Goal: Task Accomplishment & Management: Complete application form

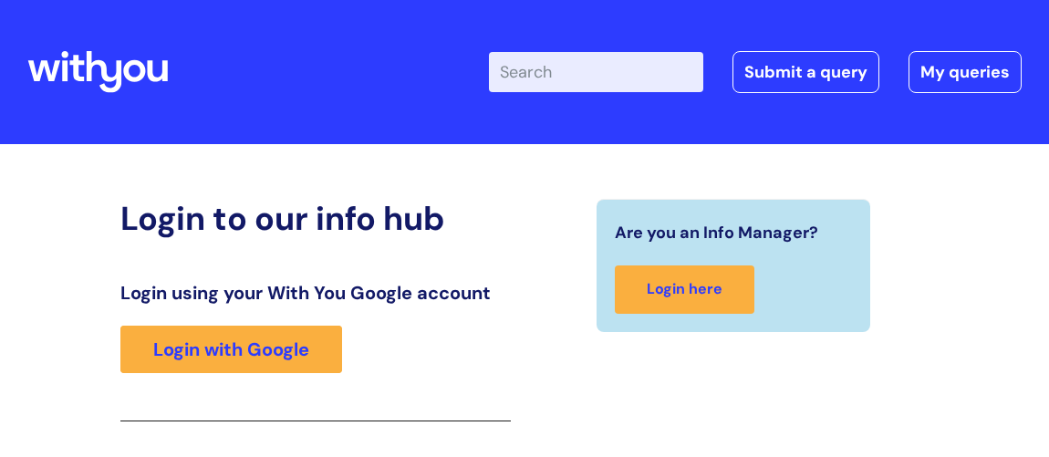
scroll to position [300, 0]
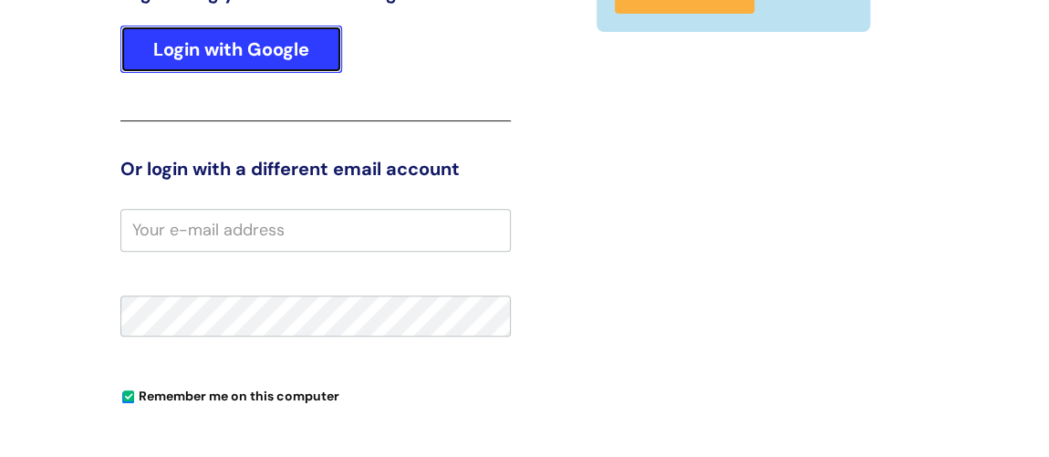
click at [285, 51] on link "Login with Google" at bounding box center [231, 49] width 222 height 47
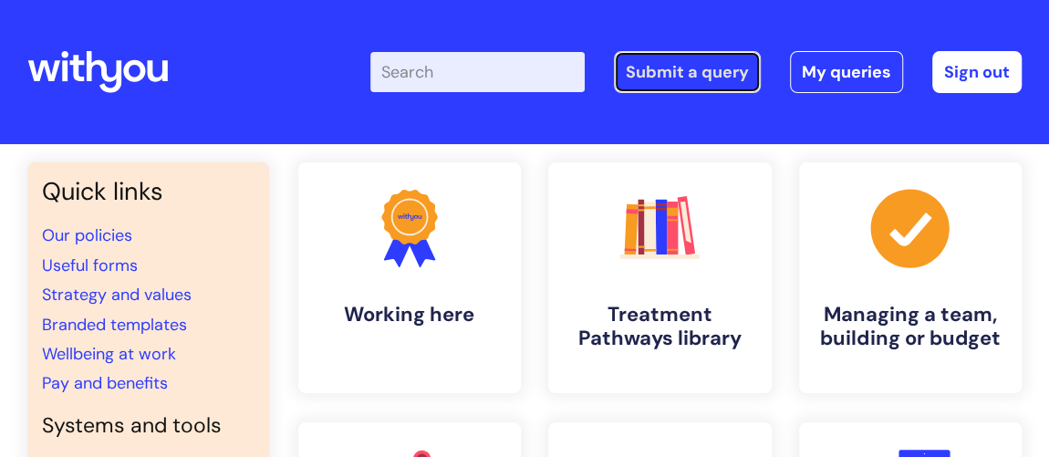
click at [706, 67] on link "Submit a query" at bounding box center [687, 72] width 147 height 42
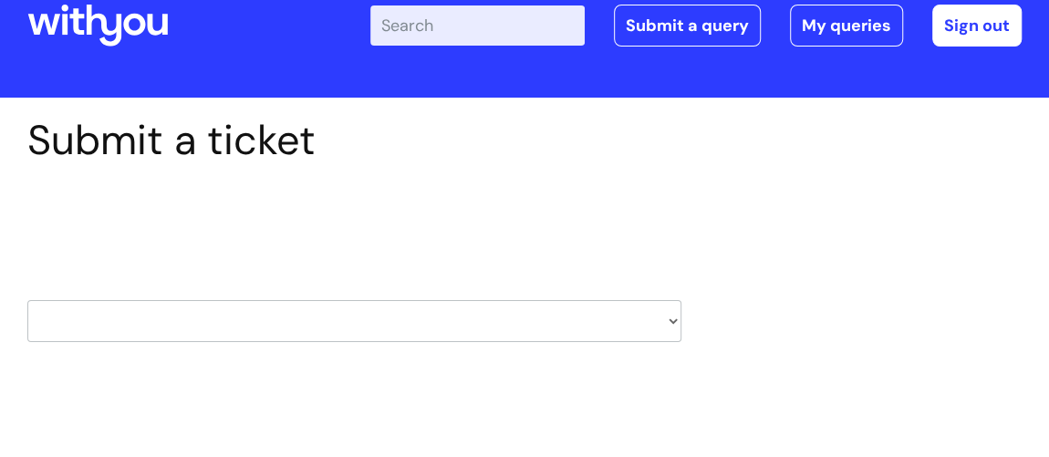
scroll to position [82, 0]
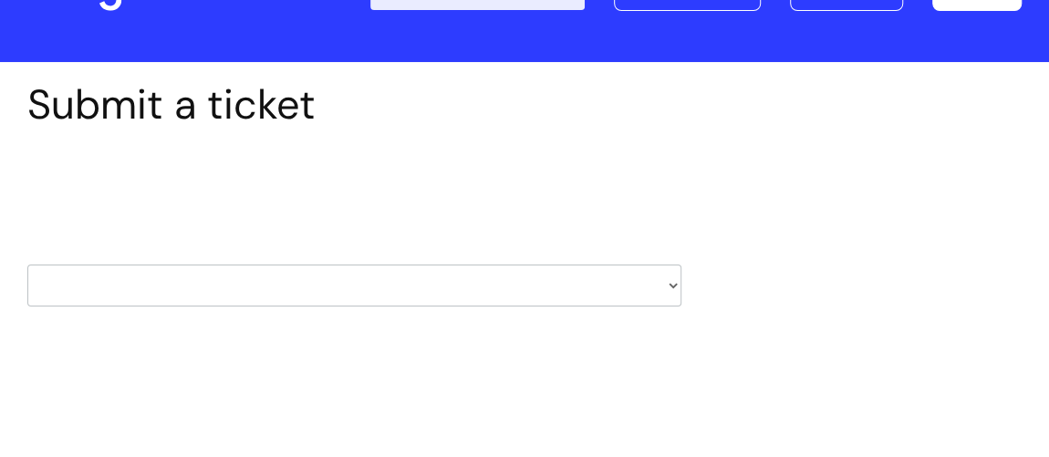
click at [397, 285] on select "HR / People IT and Support Clinical Drug Alerts Finance Accounts Data Support T…" at bounding box center [354, 285] width 654 height 42
select select "it_and_support"
click at [27, 264] on select "HR / People IT and Support Clinical Drug Alerts Finance Accounts Data Support T…" at bounding box center [354, 285] width 654 height 42
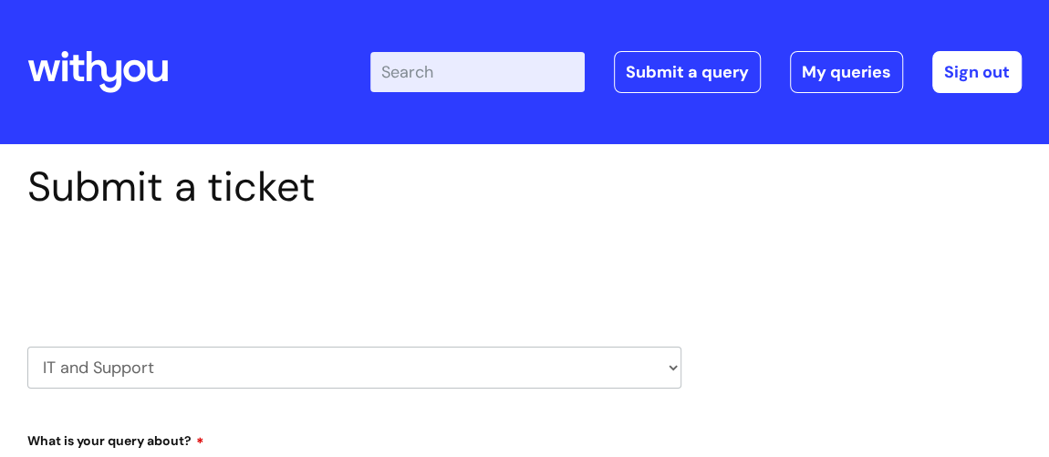
select select "80004286569"
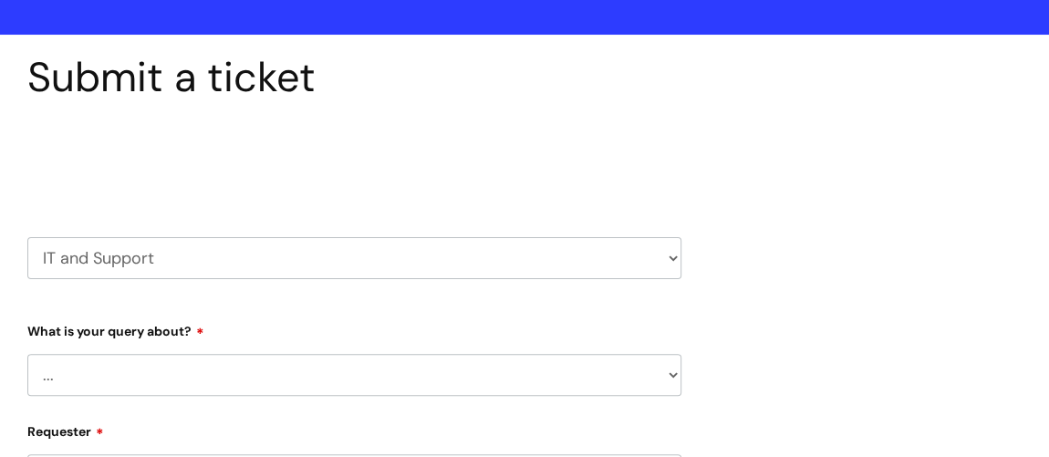
scroll to position [165, 0]
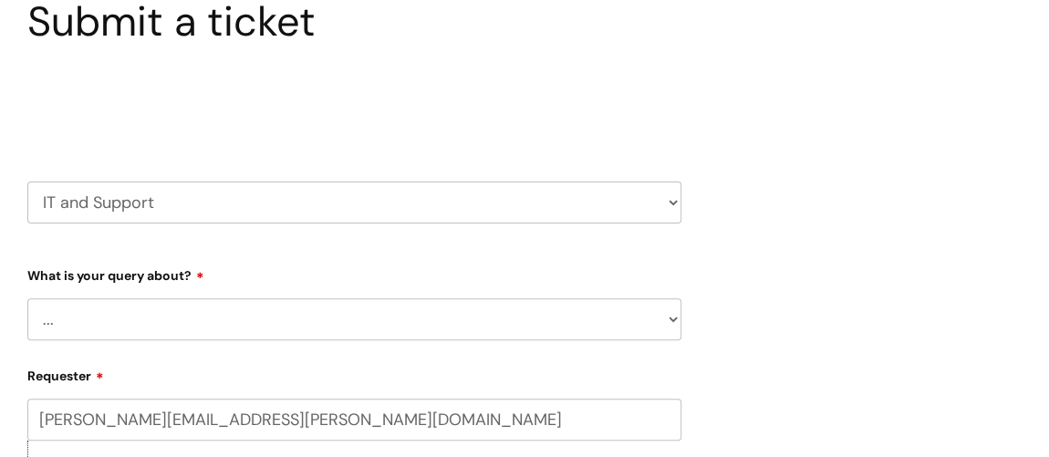
click at [329, 316] on select "... Mobile Phone Reset & MFA Accounts, Starters and Leavers IT Hardware issue I…" at bounding box center [354, 319] width 654 height 42
select select "Printing & Scanning"
click at [27, 298] on select "... Mobile Phone Reset & MFA Accounts, Starters and Leavers IT Hardware issue I…" at bounding box center [354, 319] width 654 height 42
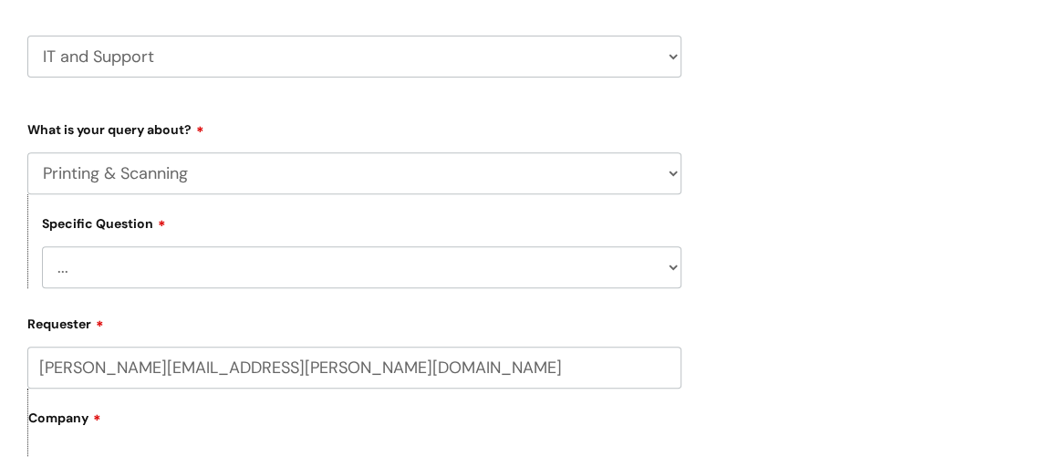
scroll to position [331, 0]
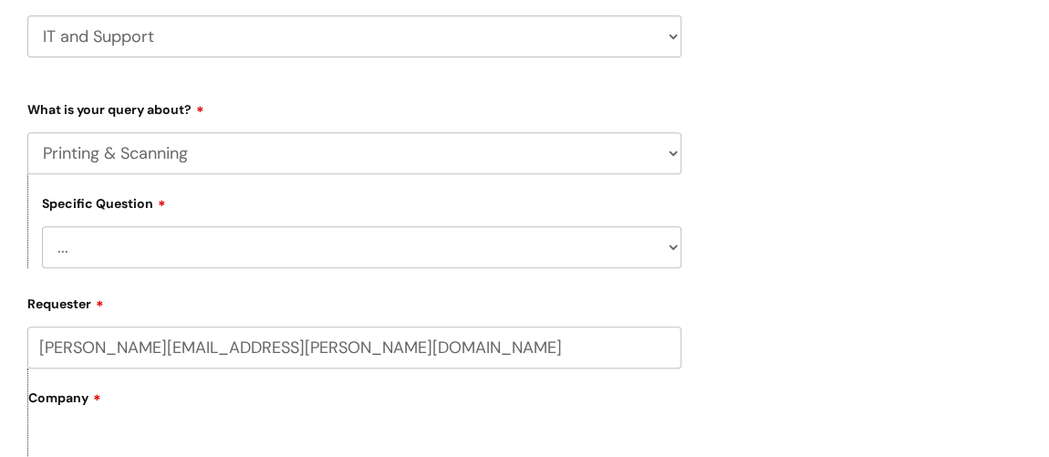
click at [301, 245] on select "... I need help finding or adding a printer I need help to scan a document I ne…" at bounding box center [361, 247] width 639 height 42
select select "We need to install or move a printer or scanner"
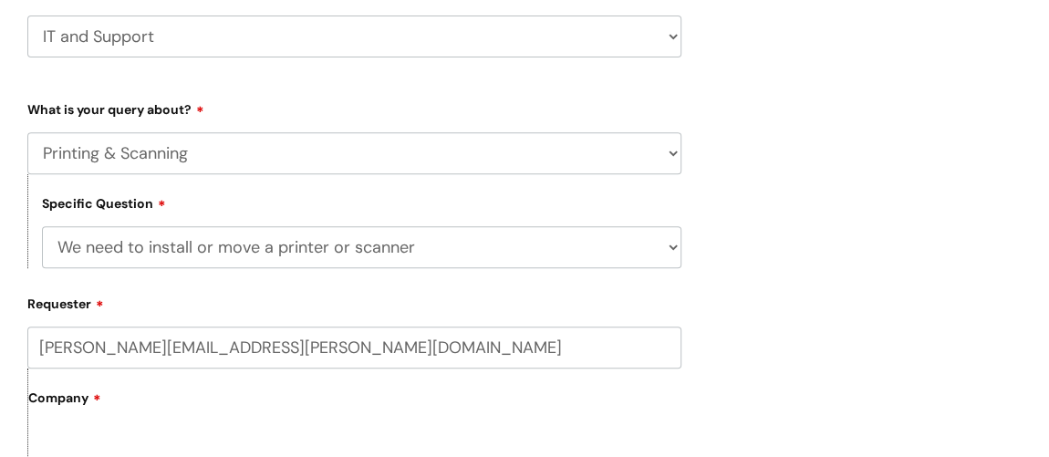
click at [42, 226] on select "... I need help finding or adding a printer I need help to scan a document I ne…" at bounding box center [361, 247] width 639 height 42
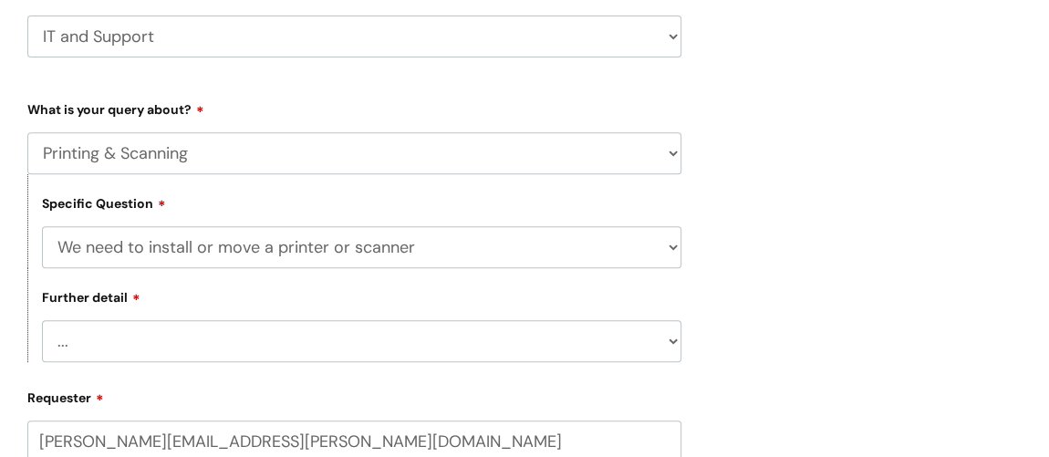
scroll to position [414, 0]
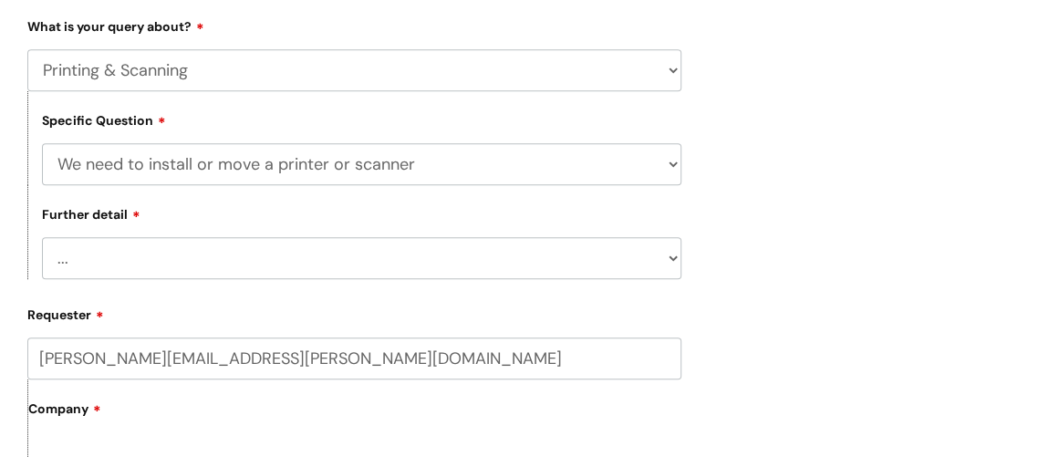
click at [324, 260] on select "... We’ve got a new printer or scanner or MFP to install We’d like to purchase …" at bounding box center [361, 258] width 639 height 42
select select "We’ve got a new printer or scanner or MFP to install"
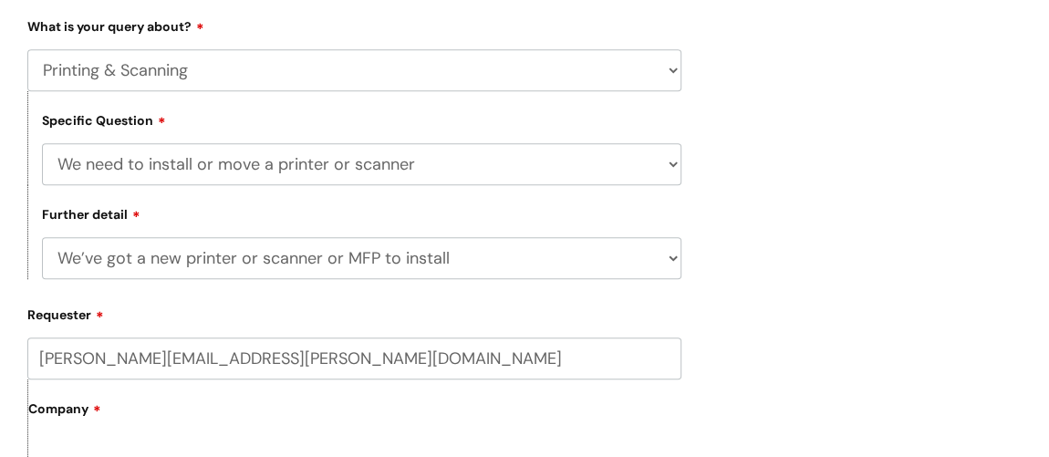
click at [42, 238] on select "... We’ve got a new printer or scanner or MFP to install We’d like to purchase …" at bounding box center [361, 258] width 639 height 42
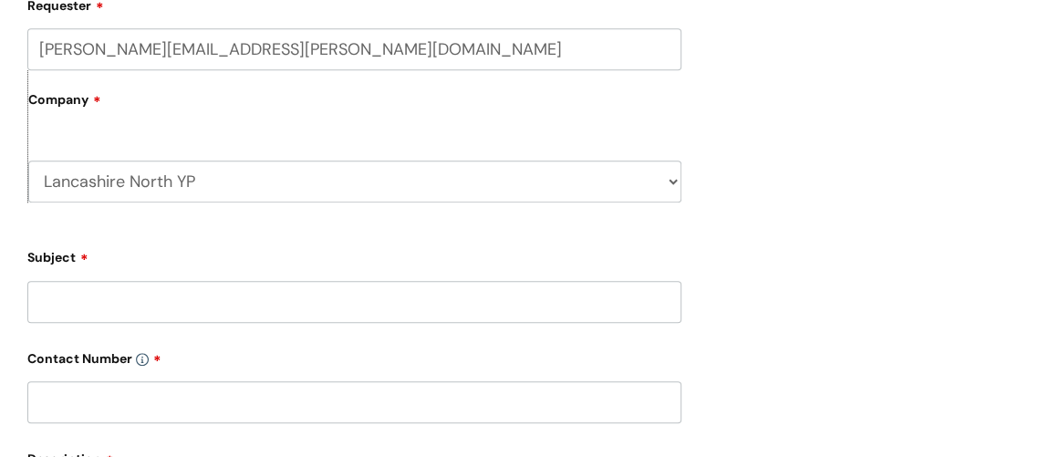
scroll to position [746, 0]
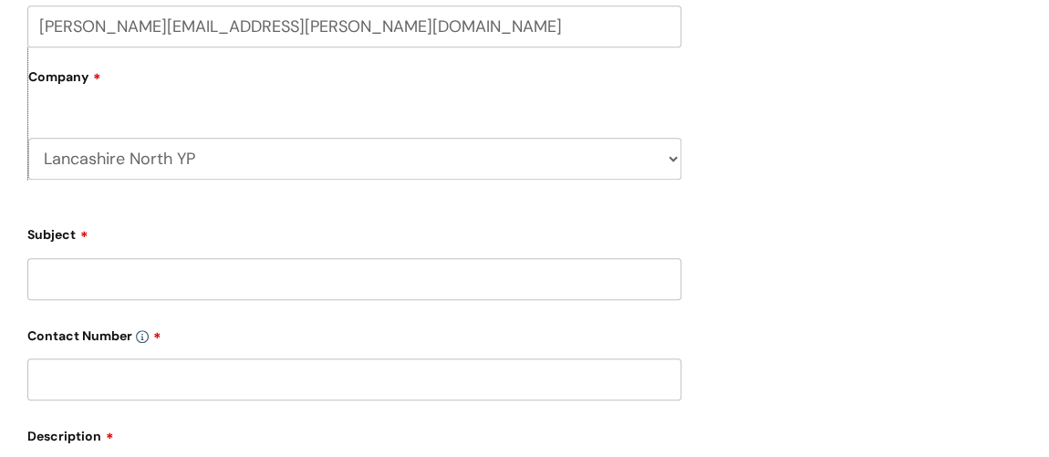
click at [314, 271] on input "Subject" at bounding box center [354, 279] width 654 height 42
type input "New printer installation"
click at [254, 389] on input "text" at bounding box center [354, 379] width 654 height 42
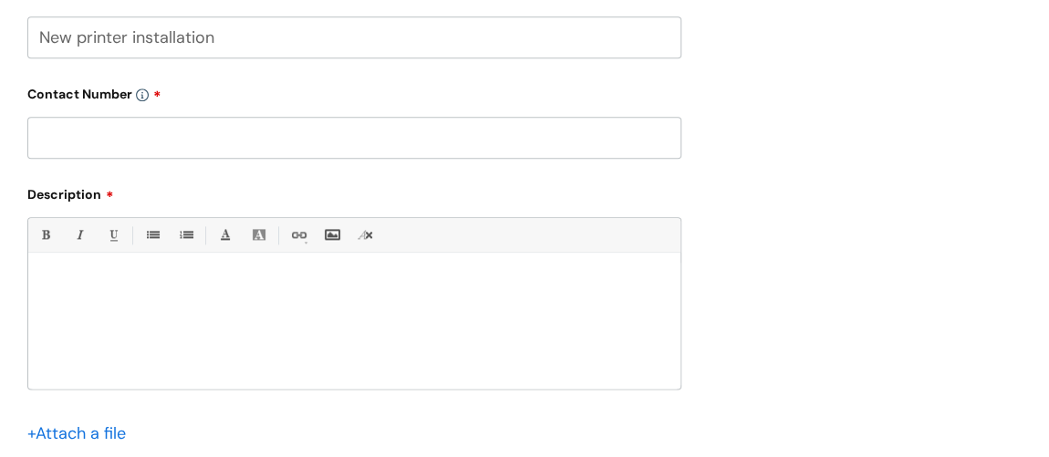
scroll to position [994, 0]
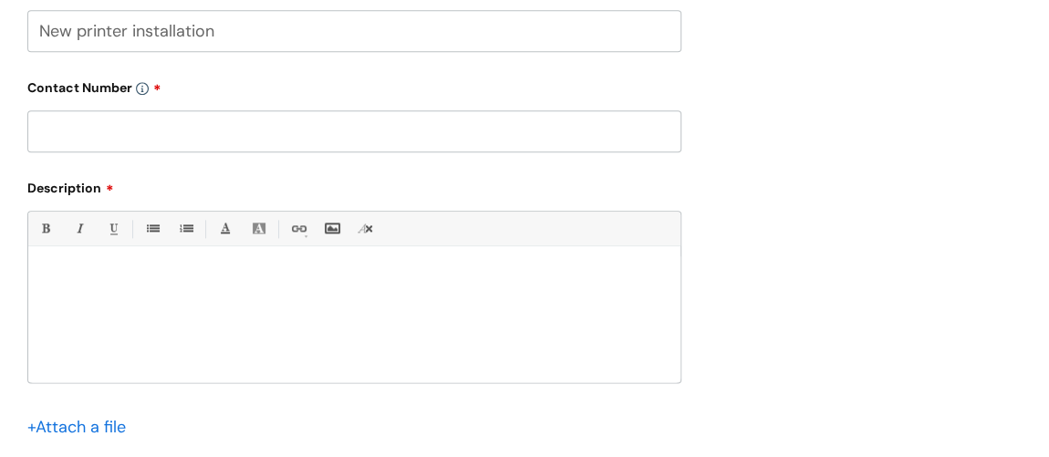
click at [114, 286] on p at bounding box center [354, 278] width 625 height 16
paste div
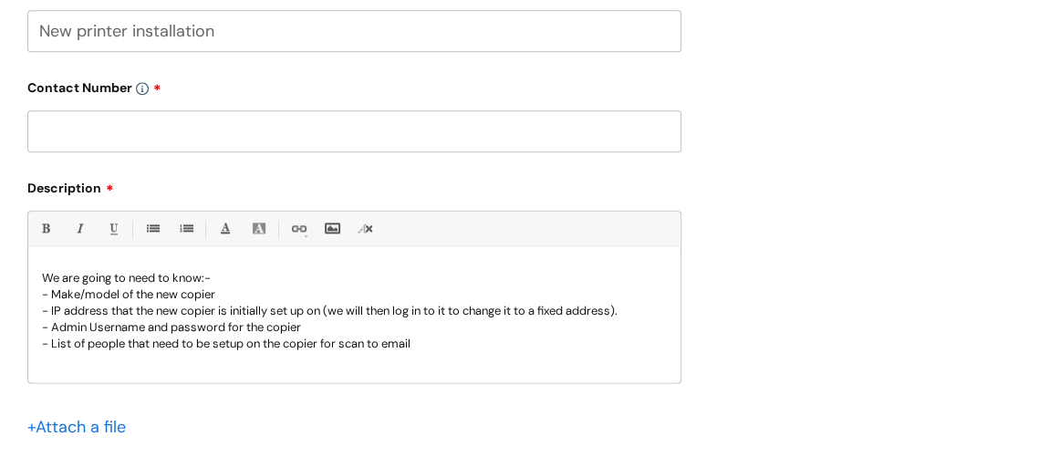
click at [229, 291] on p "- Make/model of the new copier" at bounding box center [354, 294] width 625 height 16
click at [422, 342] on p "- List of people that need to be setup on the copier for scan to email" at bounding box center [354, 344] width 625 height 16
click at [321, 331] on p "- Admin Username and password for the copier" at bounding box center [354, 327] width 625 height 16
click at [448, 341] on p "- List of people that need to be setup on the copier for scan to email" at bounding box center [354, 344] width 625 height 16
click at [420, 342] on p "- List of people that need to be setup on the copier for scan to email" at bounding box center [354, 344] width 625 height 16
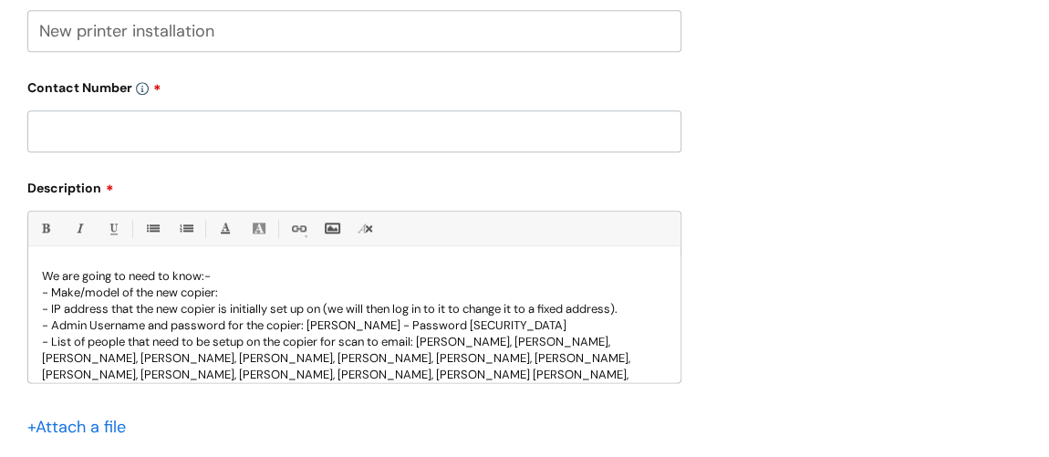
scroll to position [17, 0]
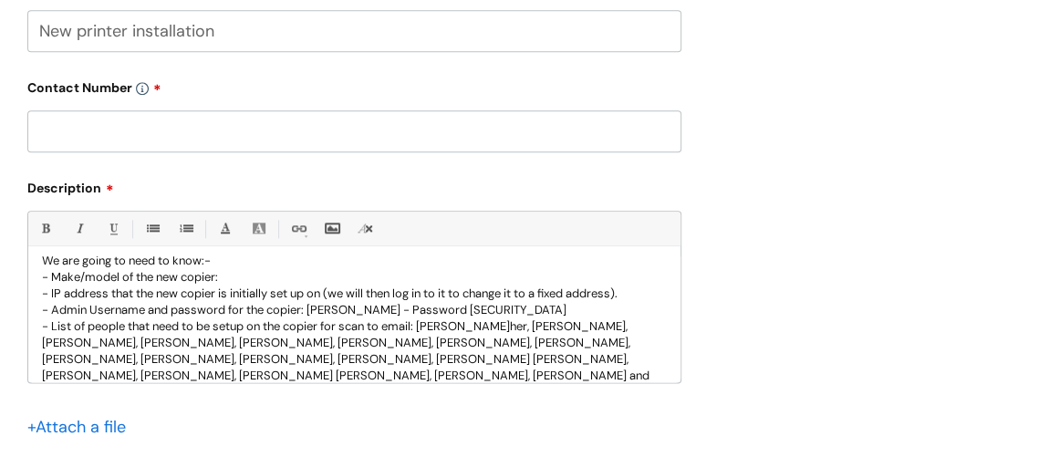
click at [516, 337] on p "- List of people that need to be setup on the copier for scan to email: [PERSON…" at bounding box center [354, 359] width 625 height 82
click at [215, 358] on p "- List of people that need to be setup on the copier for scan to email: [PERSON…" at bounding box center [354, 359] width 625 height 82
click at [432, 357] on p "- List of people that need to be setup on the copier for scan to email: [PERSON…" at bounding box center [354, 359] width 625 height 82
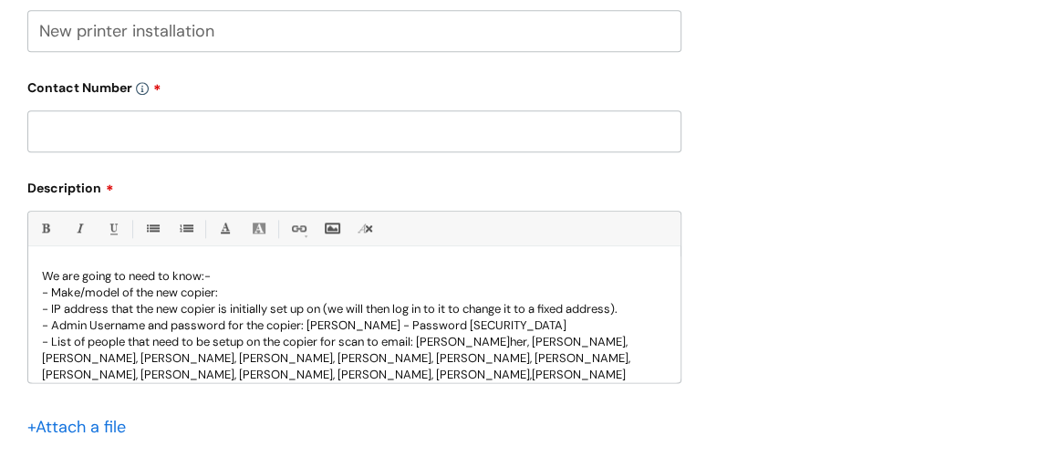
scroll to position [0, 0]
click at [639, 313] on p "- IP address that the new copier is initially set up on (we will then log in to…" at bounding box center [354, 311] width 625 height 16
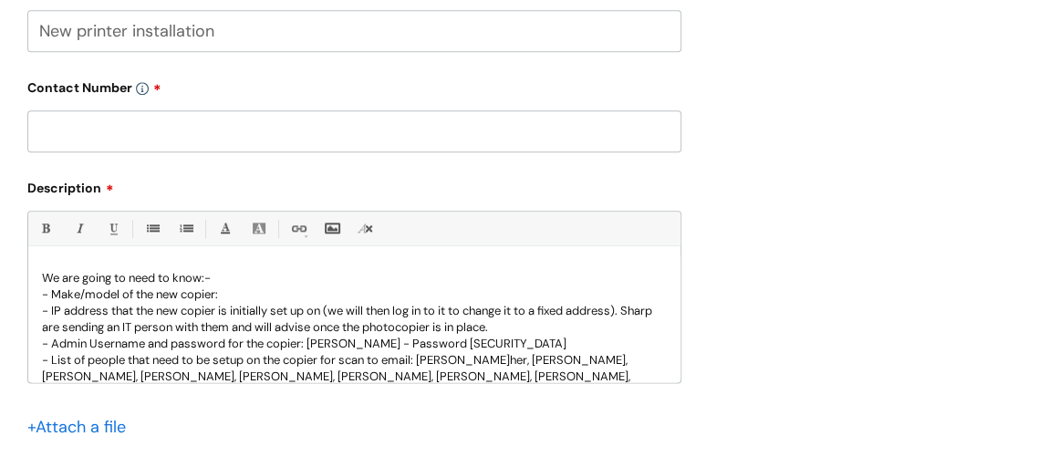
click at [249, 293] on p "- Make/model of the new copier:" at bounding box center [354, 294] width 625 height 16
click at [249, 127] on input "text" at bounding box center [354, 131] width 654 height 42
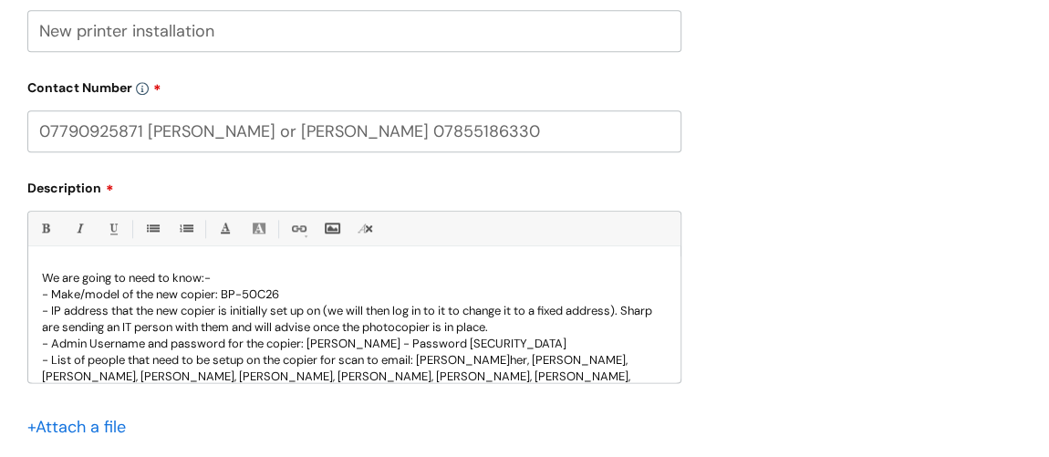
type input "07790925871 [PERSON_NAME] or [PERSON_NAME] 07855186330"
click at [92, 265] on div "We are going to need to know:- - Make/model of the new copier: BP-50C26 - IP ad…" at bounding box center [354, 319] width 652 height 126
click at [51, 257] on div "We are going to need to know:- - Make/model of the new copier: BP-50C26 - IP ad…" at bounding box center [354, 319] width 652 height 126
click at [51, 254] on div "Bold (Ctrl-B) Italic (Ctrl-I) Underline(Ctrl-U) • Unordered List (Ctrl-Shift-7)…" at bounding box center [354, 296] width 654 height 171
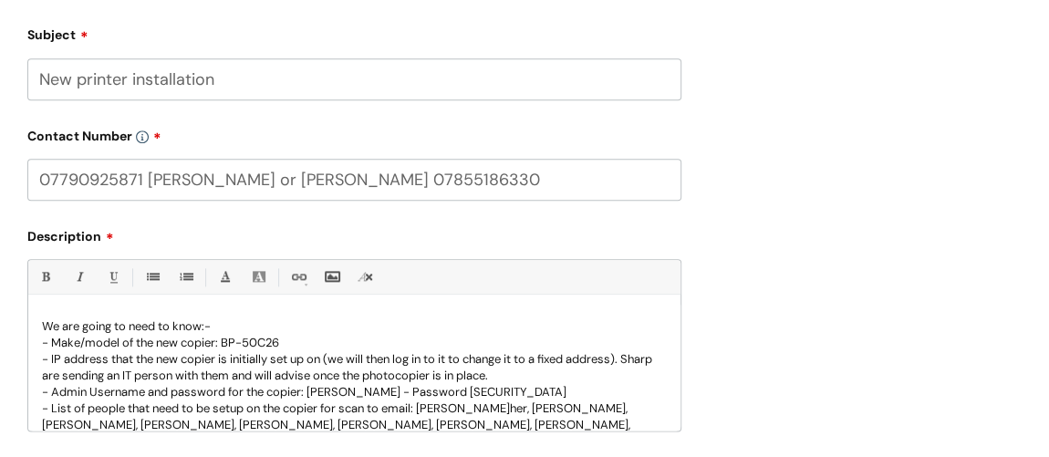
scroll to position [911, 0]
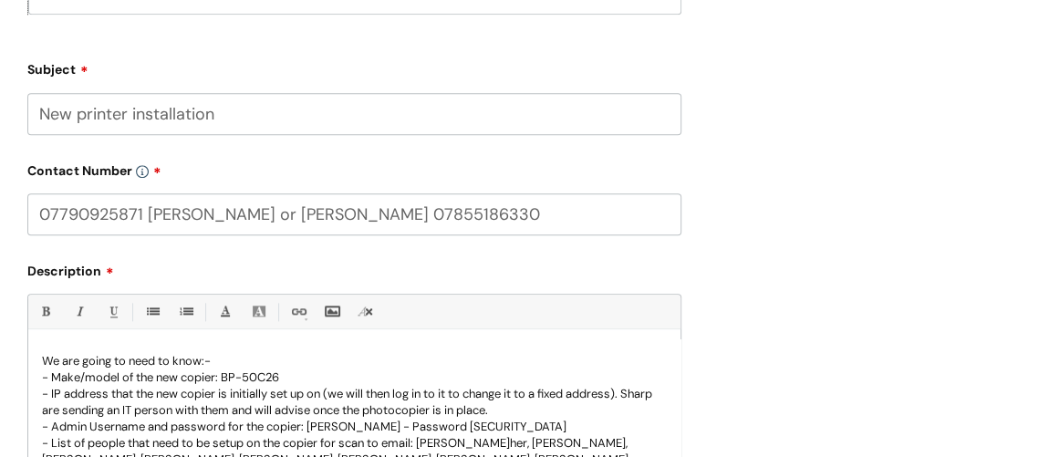
click at [233, 357] on p "W e are going to need to know:-" at bounding box center [354, 361] width 625 height 16
click at [208, 346] on div "W e are going to need to know:- - Make/model of the new copier: BP-50C26 - IP a…" at bounding box center [354, 402] width 652 height 126
click at [39, 355] on div "W e are going to need to know:- - Make/model of the new copier: BP-50C26 - IP a…" at bounding box center [354, 402] width 652 height 126
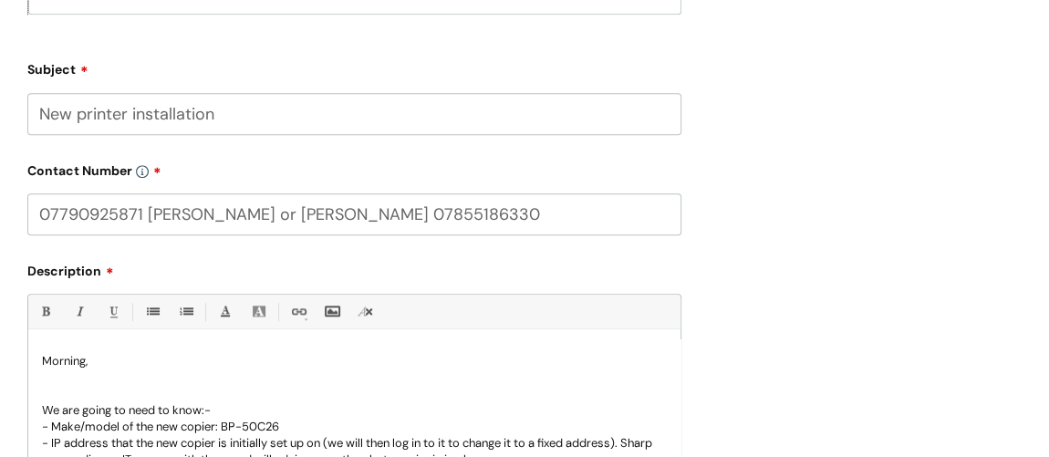
click at [47, 382] on p at bounding box center [354, 377] width 625 height 16
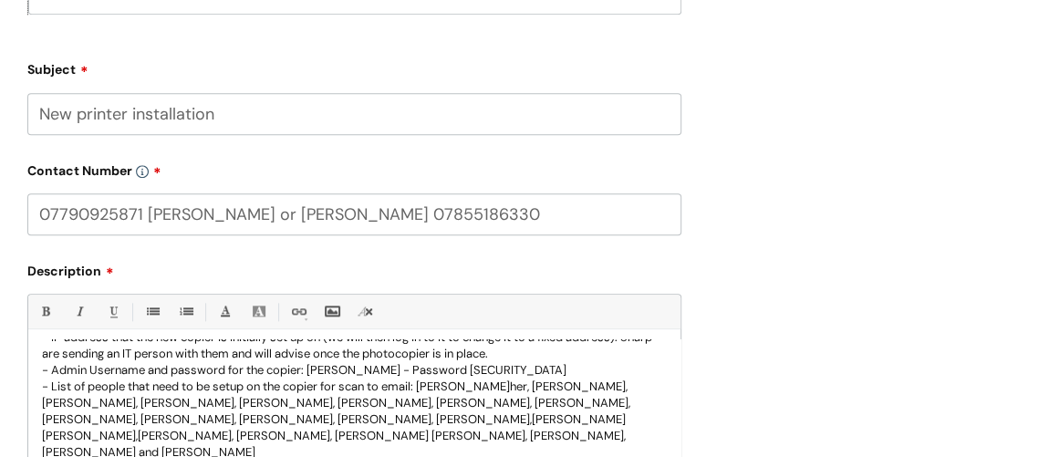
scroll to position [163, 0]
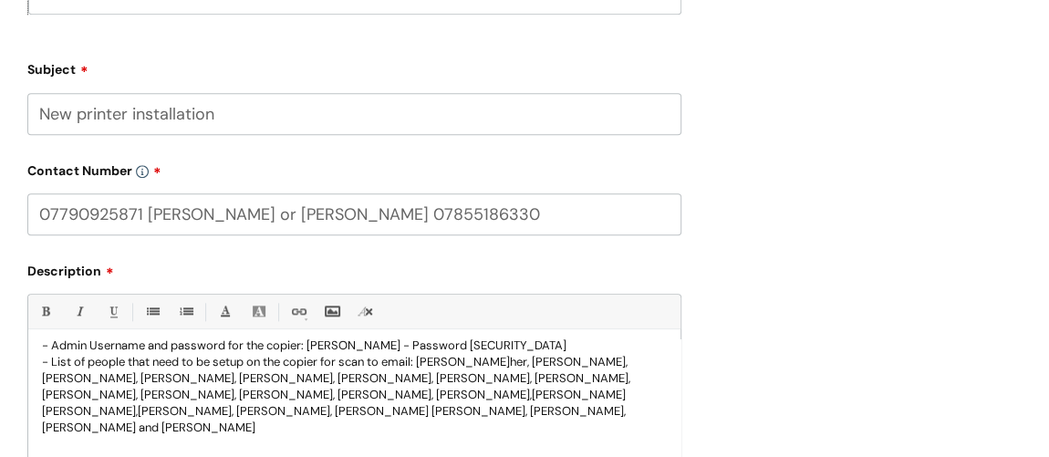
click at [103, 431] on p "- List of people that need to be setup on the copier for scan to email: [PERSON…" at bounding box center [354, 395] width 625 height 82
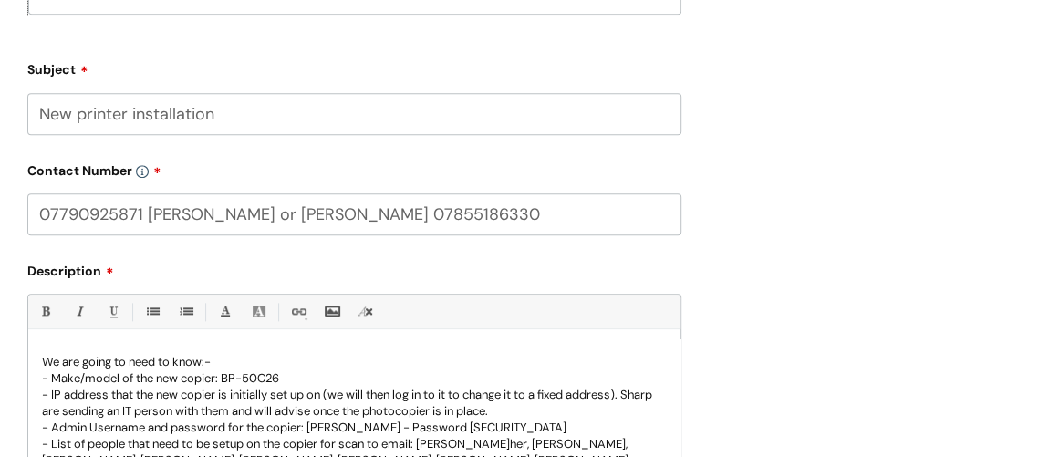
click at [313, 375] on p "- Make/model of the new copier: BP-50C26" at bounding box center [354, 378] width 625 height 16
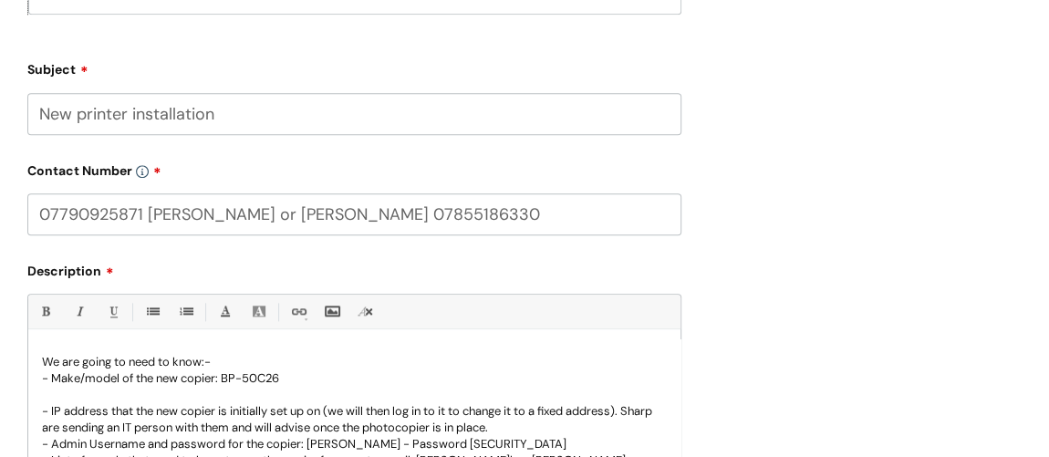
click at [551, 432] on p "- IP address that the new copier is initially set up on (we will then log in to…" at bounding box center [354, 419] width 625 height 33
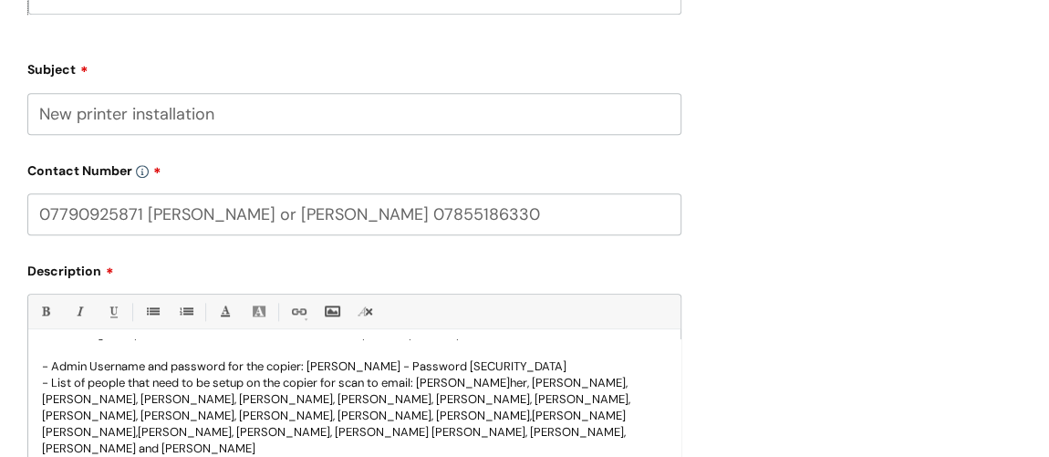
scroll to position [196, 0]
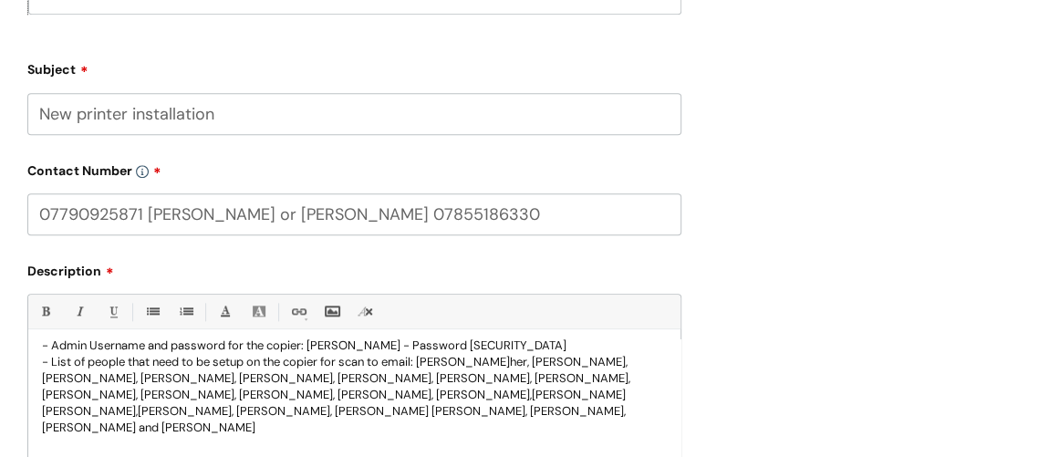
click at [585, 347] on p "- Admin Username and password for the copier: [PERSON_NAME] - Password [SECURIT…" at bounding box center [354, 345] width 625 height 16
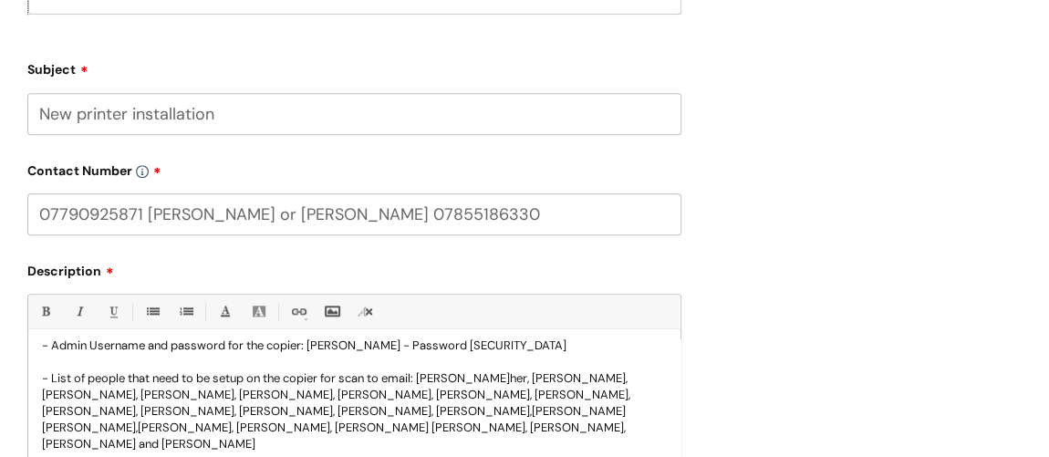
scroll to position [212, 0]
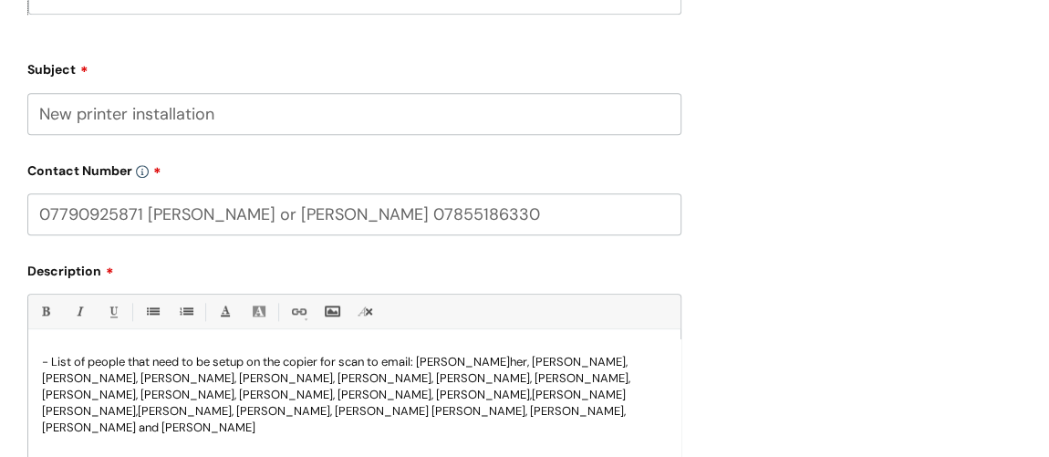
click at [100, 432] on p "- List of people that need to be setup on the copier for scan to email: [PERSON…" at bounding box center [354, 395] width 625 height 82
click at [550, 411] on p "- List of people that need to be setup on the copier for scan to email: [PERSON…" at bounding box center [354, 395] width 625 height 82
click at [461, 410] on p "- List of people that need to be setup on the copier for scan to email: [PERSON…" at bounding box center [354, 395] width 625 height 82
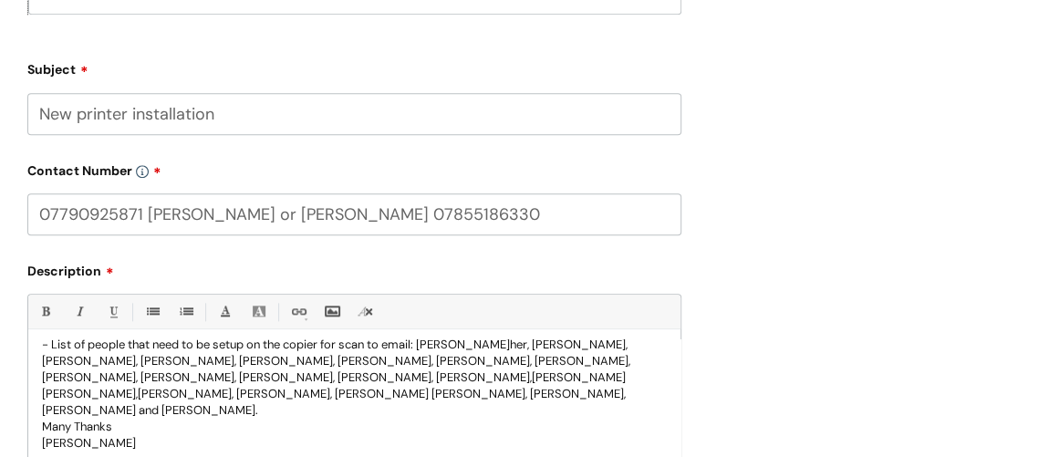
scroll to position [1077, 0]
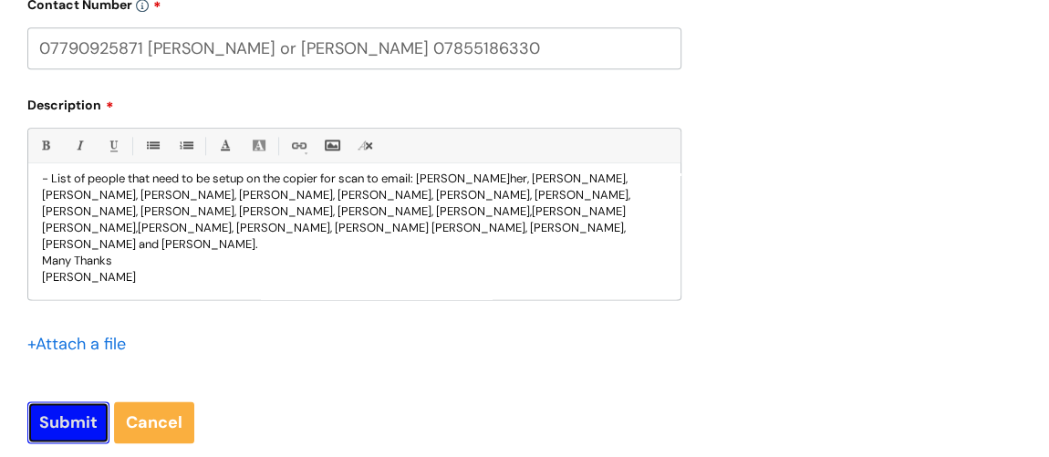
click at [59, 420] on input "Submit" at bounding box center [68, 422] width 82 height 42
type input "Please Wait..."
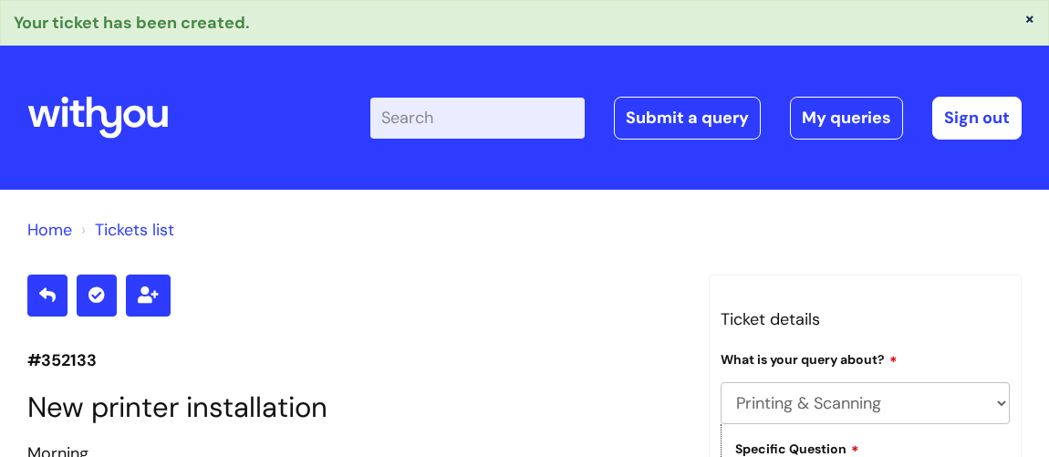
select select "Printing & Scanning"
select select "We need to install or move a printer or scanner"
select select "We’ve got a new printer or scanner or MFP to install"
click at [473, 117] on input "Enter your search term here..." at bounding box center [477, 118] width 214 height 40
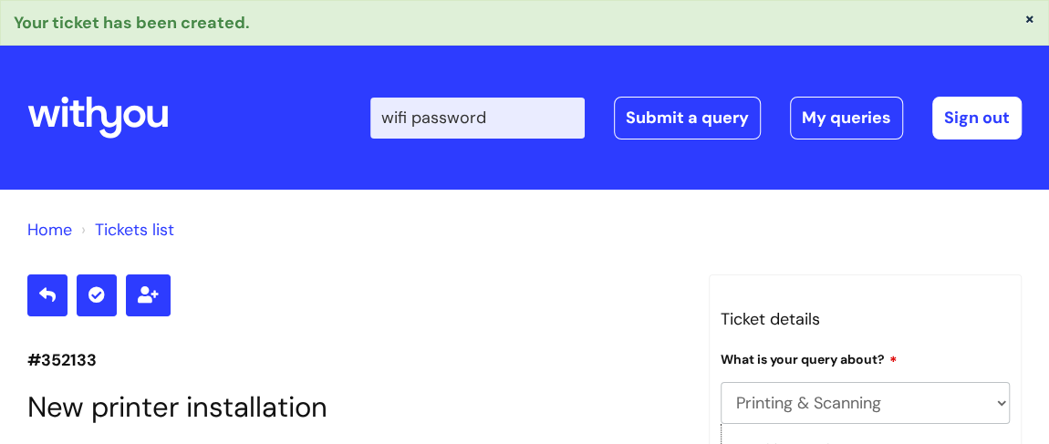
type input "wifi password"
click button "Search" at bounding box center [0, 0] width 0 height 0
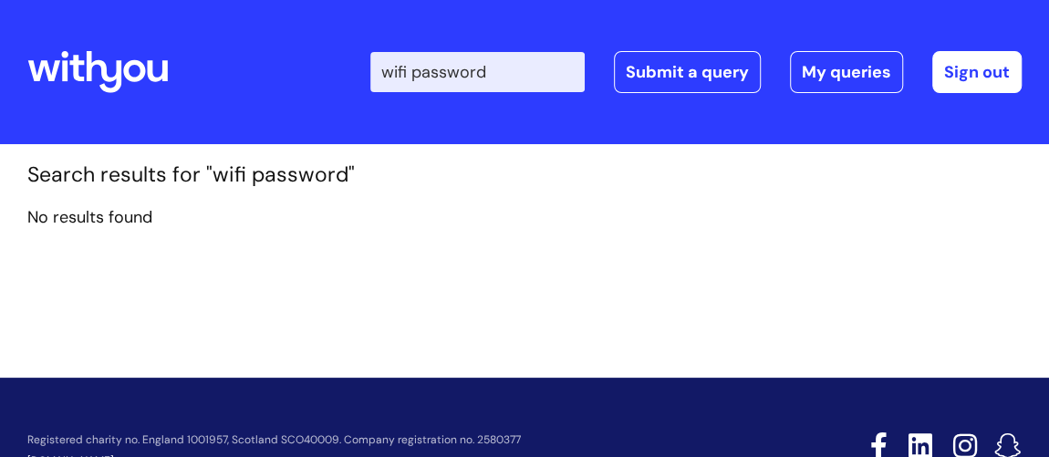
click at [434, 72] on input "wifi password" at bounding box center [477, 72] width 214 height 40
type input "password"
click button "Search" at bounding box center [0, 0] width 0 height 0
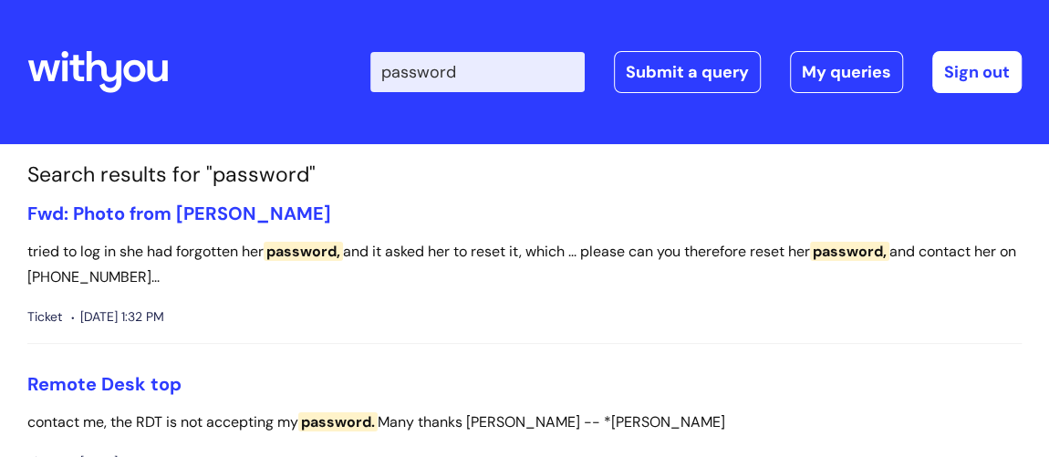
drag, startPoint x: 499, startPoint y: 65, endPoint x: 400, endPoint y: 67, distance: 98.5
click at [400, 67] on input "password" at bounding box center [477, 72] width 214 height 40
click at [978, 57] on link "Sign out" at bounding box center [976, 72] width 89 height 42
click at [969, 71] on link "Sign out" at bounding box center [976, 72] width 89 height 42
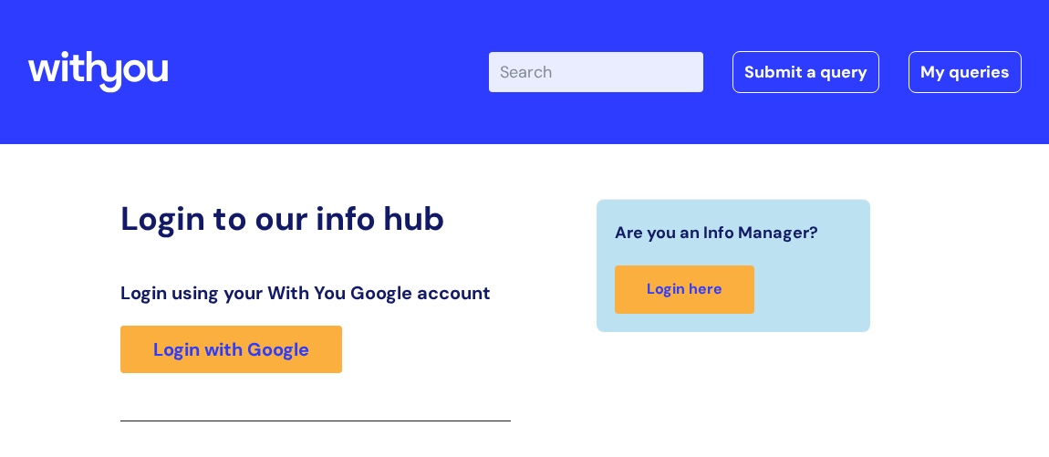
scroll to position [300, 0]
